Goal: Task Accomplishment & Management: Manage account settings

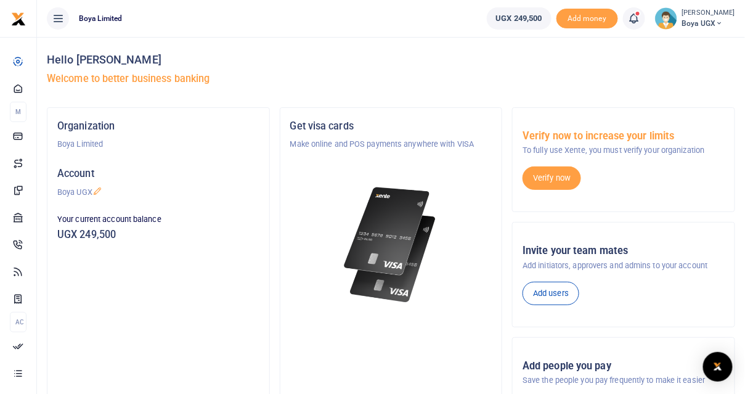
click at [720, 24] on span "Boya UGX" at bounding box center [708, 23] width 53 height 11
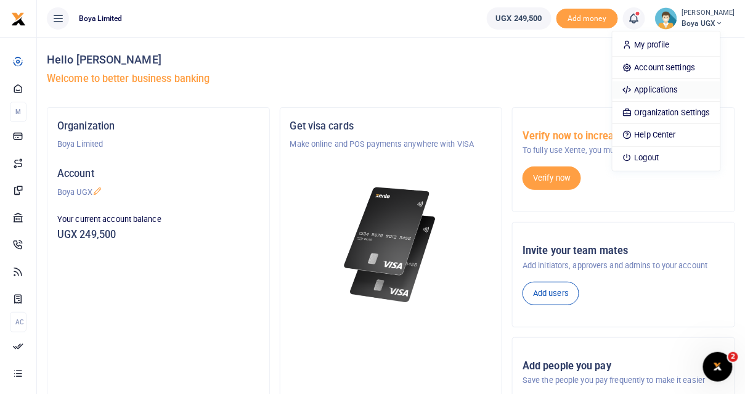
click at [680, 89] on link "Applications" at bounding box center [667, 89] width 108 height 17
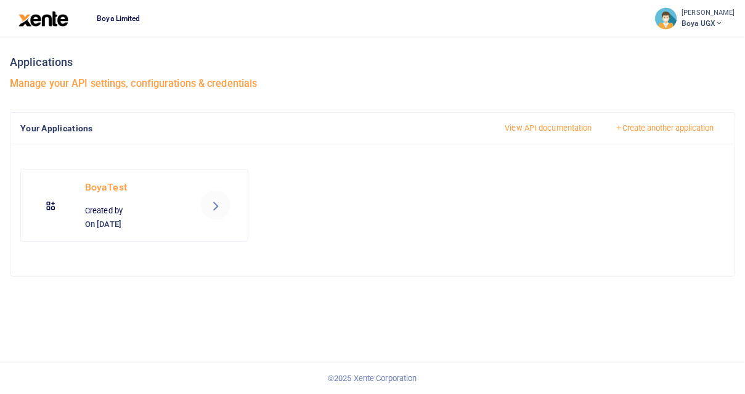
click at [207, 206] on link at bounding box center [216, 205] width 30 height 30
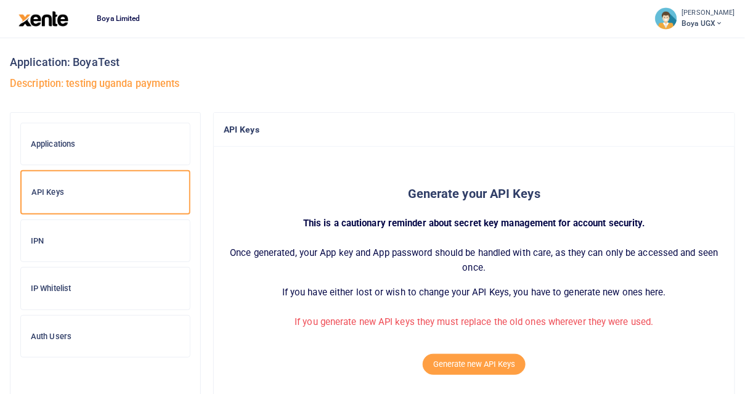
click at [97, 227] on div "IPN" at bounding box center [105, 241] width 169 height 42
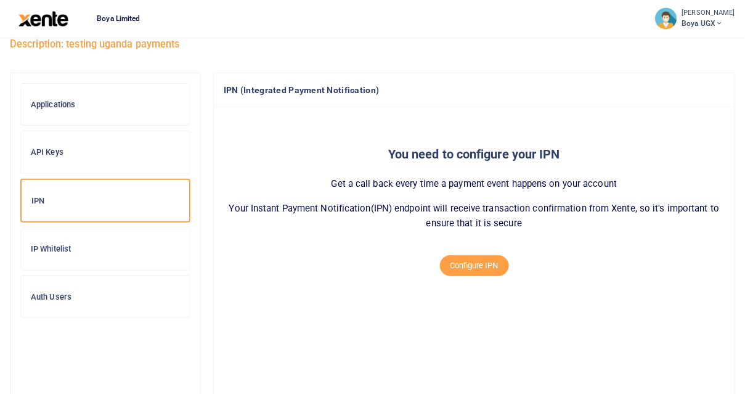
scroll to position [28, 0]
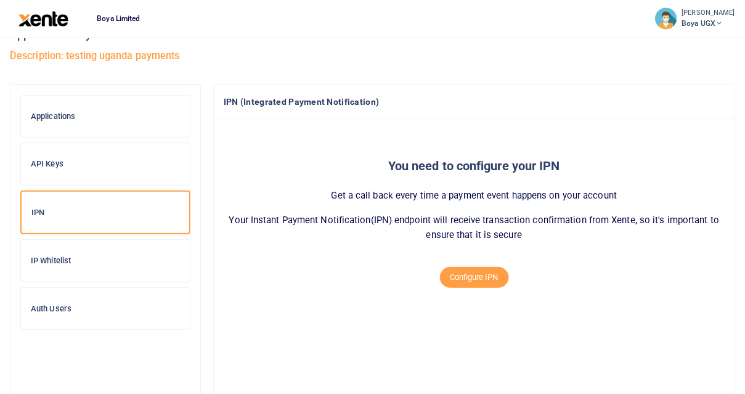
click at [67, 262] on h6 "IP Whitelist" at bounding box center [105, 261] width 149 height 10
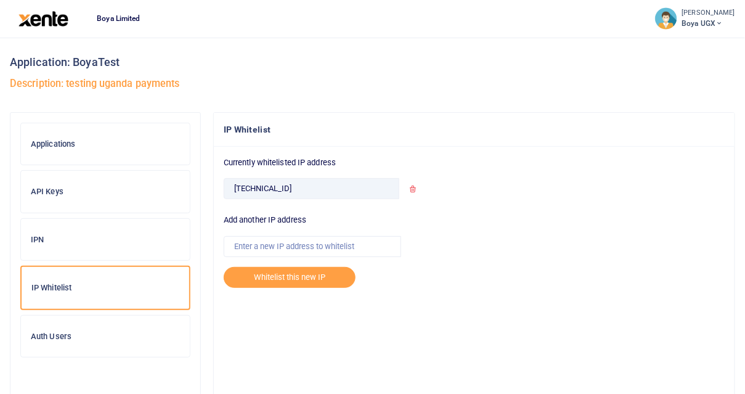
click at [44, 25] on img at bounding box center [43, 18] width 50 height 15
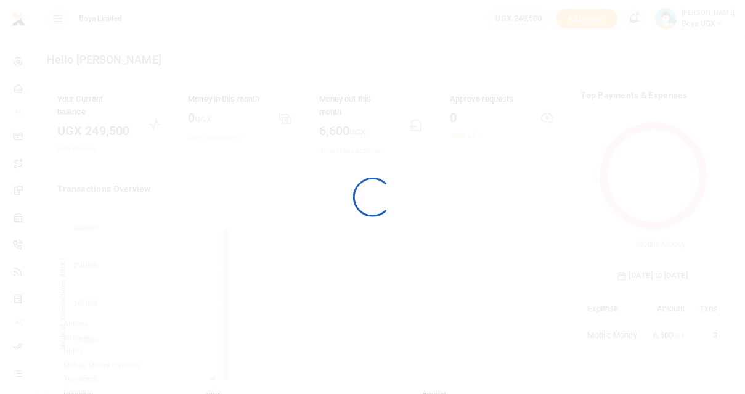
scroll to position [1, 1]
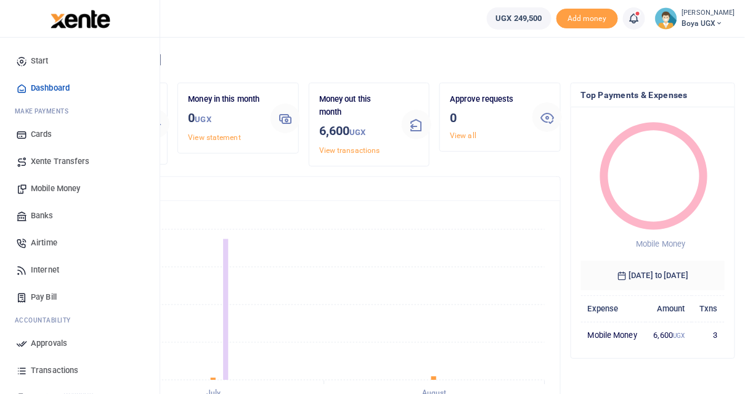
click at [61, 292] on link "Pay Bill" at bounding box center [80, 296] width 140 height 27
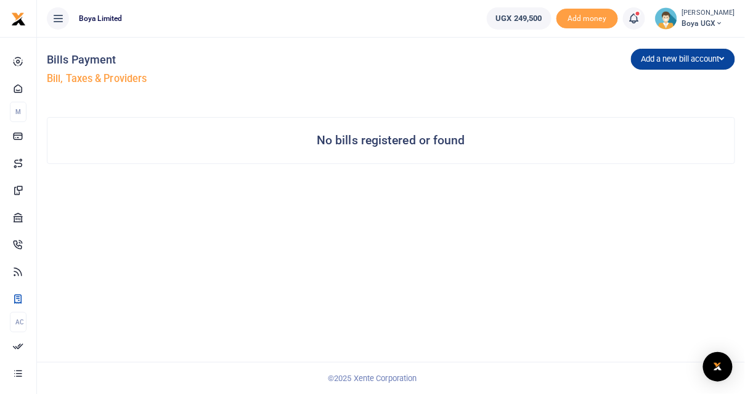
click at [675, 62] on button "Add a new bill account" at bounding box center [683, 59] width 104 height 21
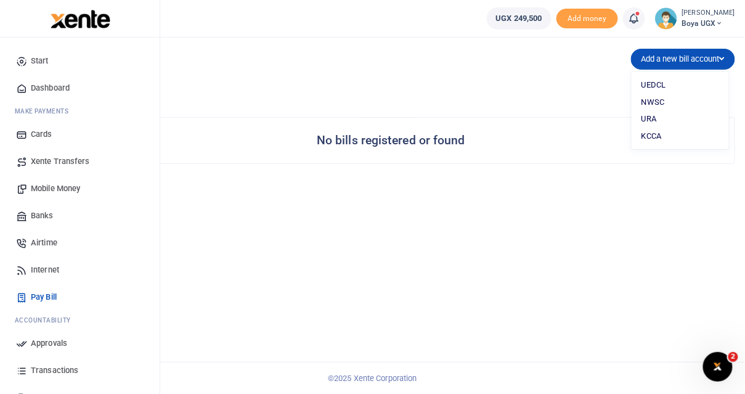
click at [52, 264] on span "Internet" at bounding box center [45, 270] width 28 height 12
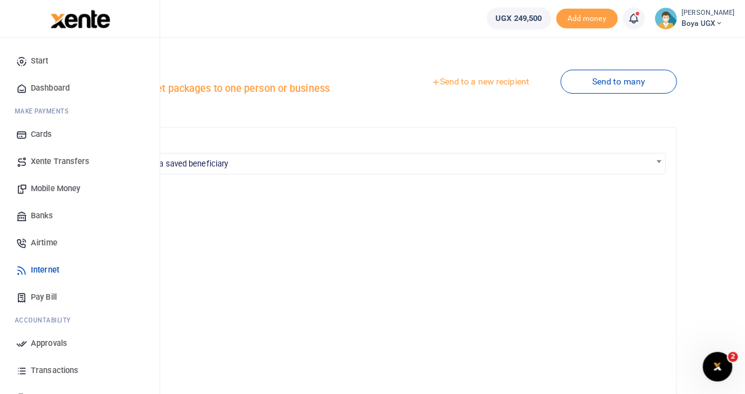
click at [41, 300] on span "Pay Bill" at bounding box center [44, 297] width 26 height 12
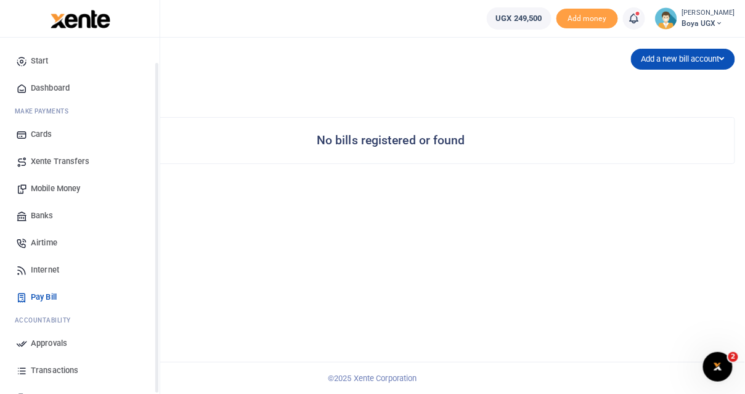
scroll to position [73, 0]
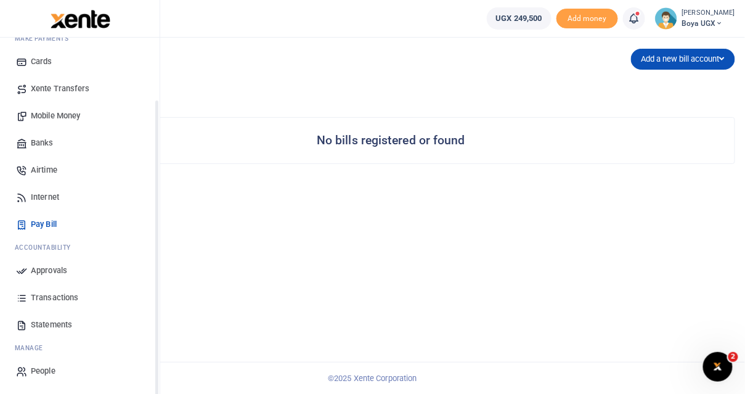
click at [48, 301] on span "Transactions" at bounding box center [54, 297] width 47 height 12
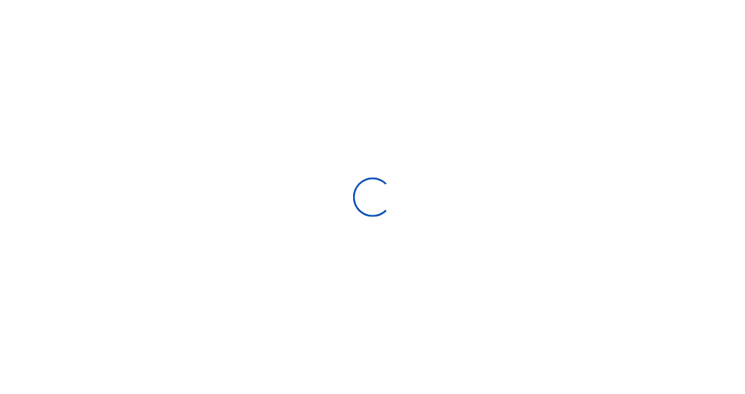
select select
type input "[DATE] - [DATE]"
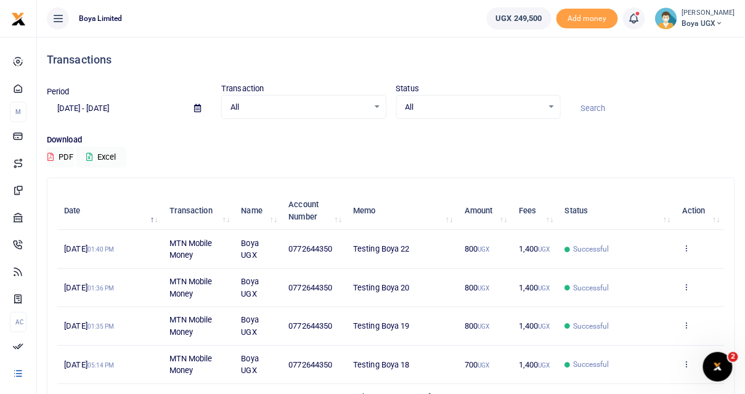
click at [712, 19] on span "Boya UGX" at bounding box center [708, 23] width 53 height 11
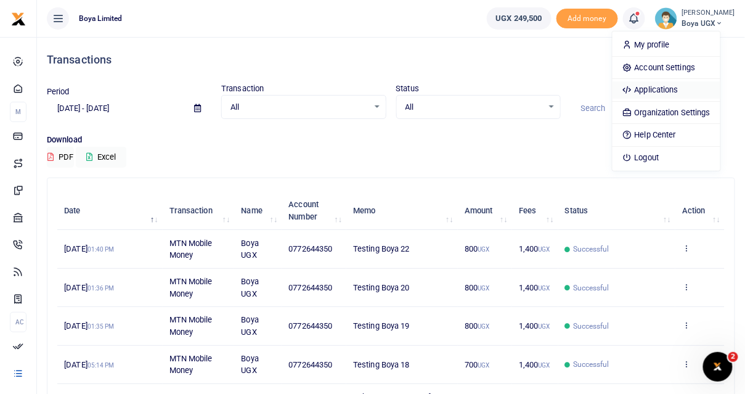
click at [680, 86] on link "Applications" at bounding box center [667, 89] width 108 height 17
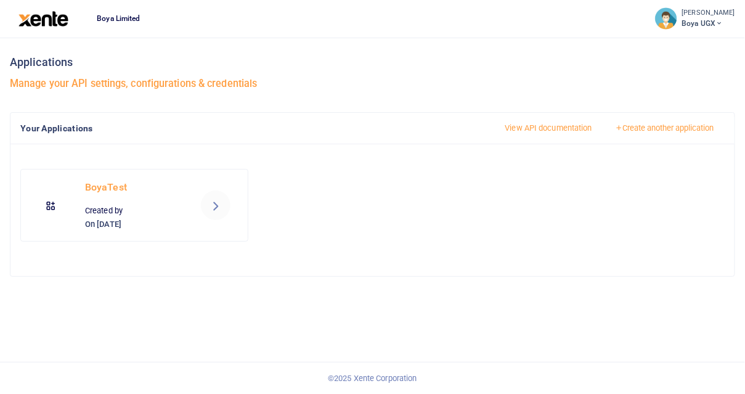
click at [213, 208] on icon at bounding box center [215, 205] width 15 height 15
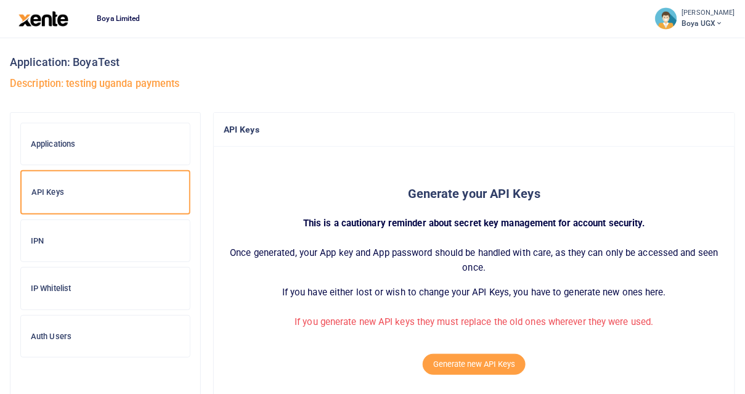
click at [115, 290] on h6 "IP Whitelist" at bounding box center [105, 288] width 149 height 10
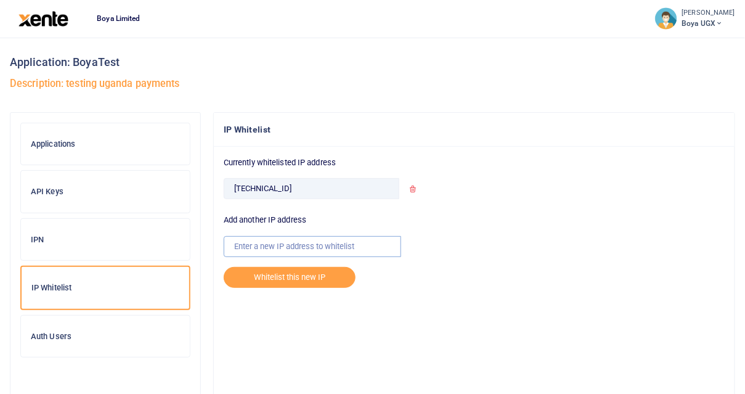
click at [286, 244] on input "text" at bounding box center [312, 246] width 177 height 21
paste input "[TECHNICAL_ID]"
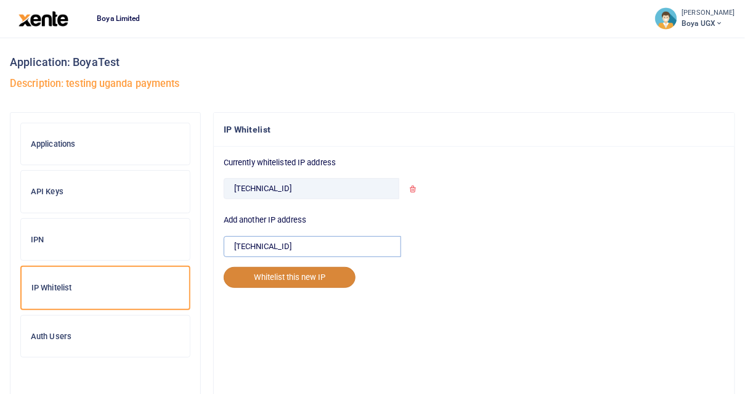
type input "[TECHNICAL_ID]"
click at [276, 277] on button "Whitelist this new IP" at bounding box center [290, 277] width 132 height 21
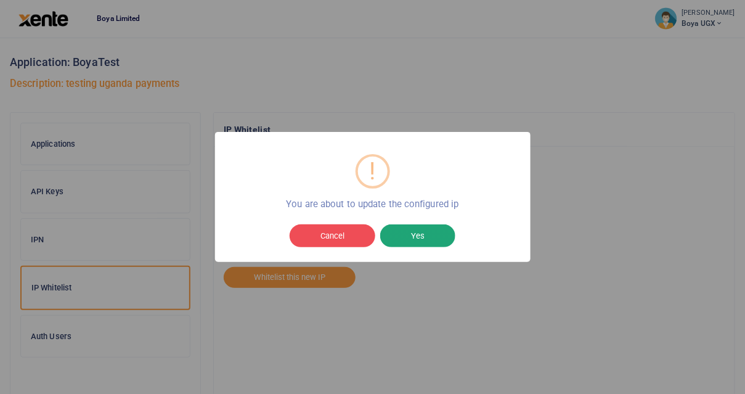
click at [403, 229] on button "Yes" at bounding box center [417, 235] width 75 height 23
